Goal: Navigation & Orientation: Find specific page/section

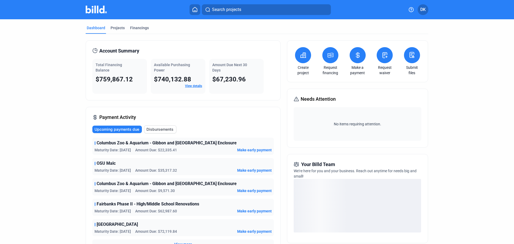
click at [116, 22] on mat-tab-group "Dashboard Projects Financings Account Summary Total Financing Balance $759,867.…" at bounding box center [257, 187] width 343 height 337
click at [116, 27] on div "Projects" at bounding box center [118, 27] width 14 height 5
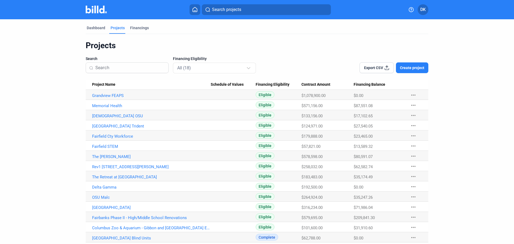
click at [107, 84] on span "Project Name" at bounding box center [103, 84] width 23 height 5
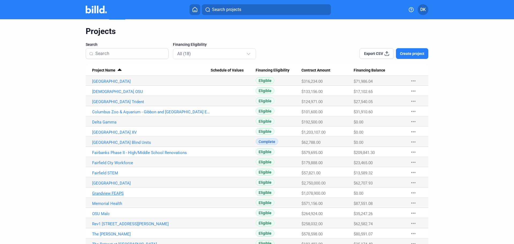
scroll to position [27, 0]
